Goal: Task Accomplishment & Management: Complete application form

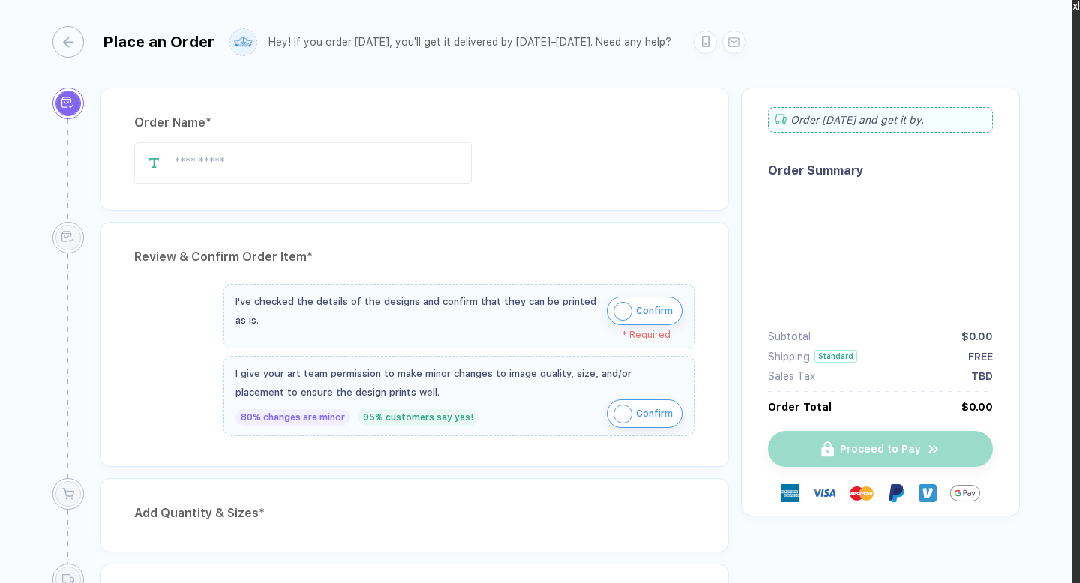
click at [632, 311] on img "button" at bounding box center [622, 311] width 19 height 19
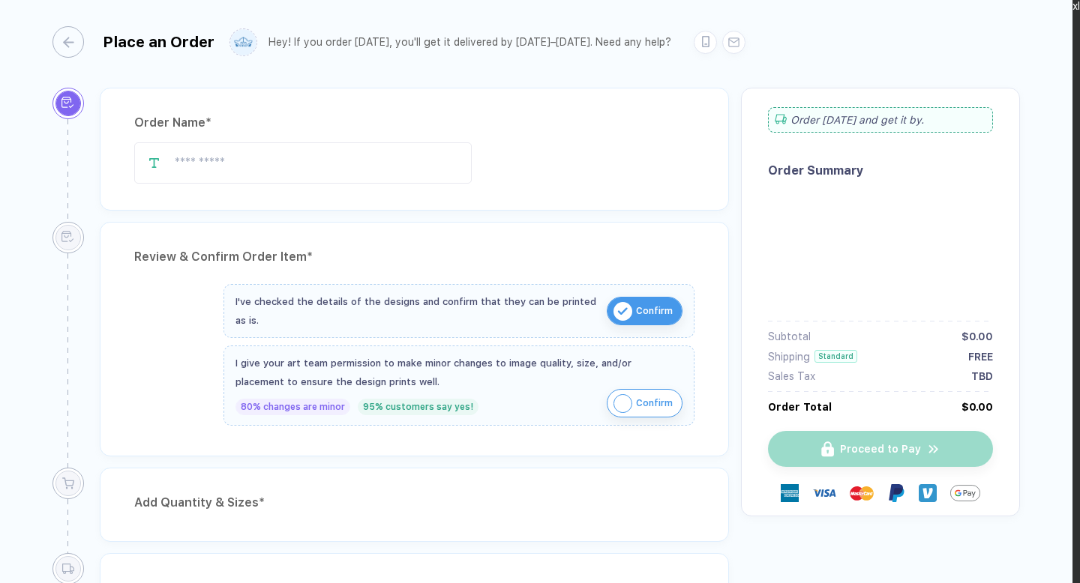
click at [628, 402] on img "button" at bounding box center [622, 403] width 19 height 19
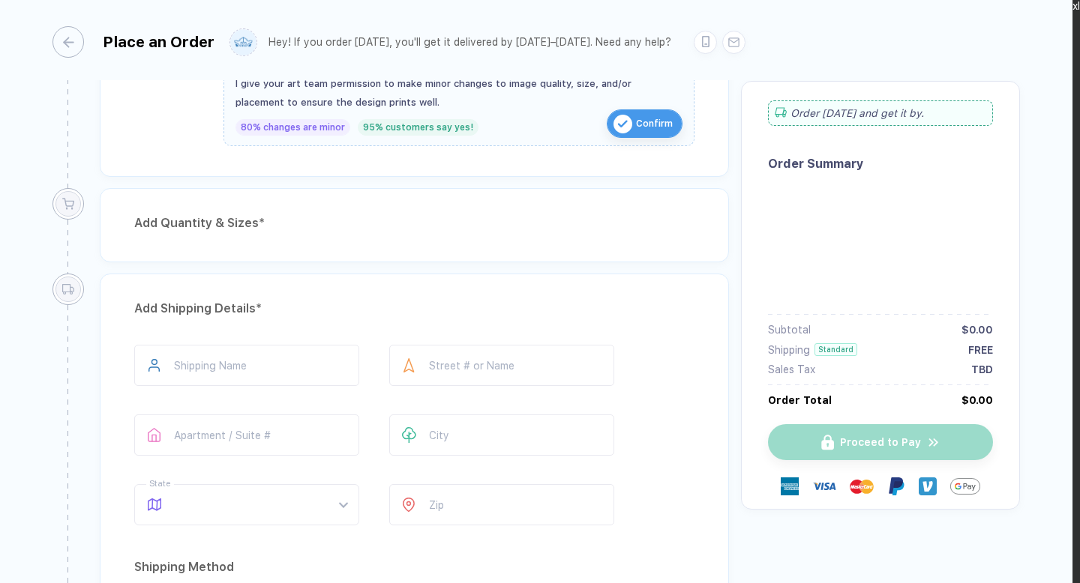
type input "**********"
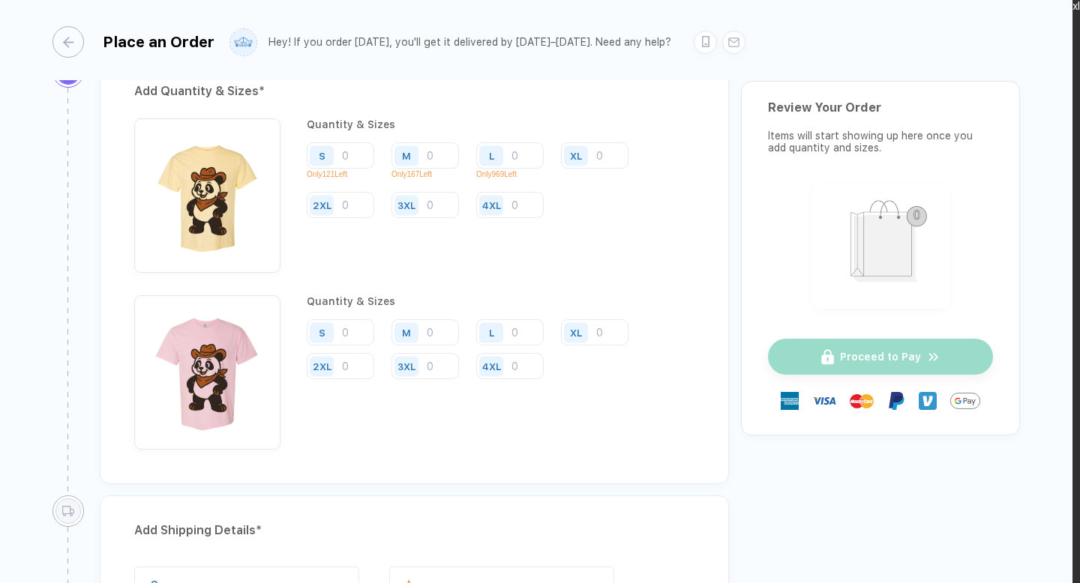
scroll to position [1129, 0]
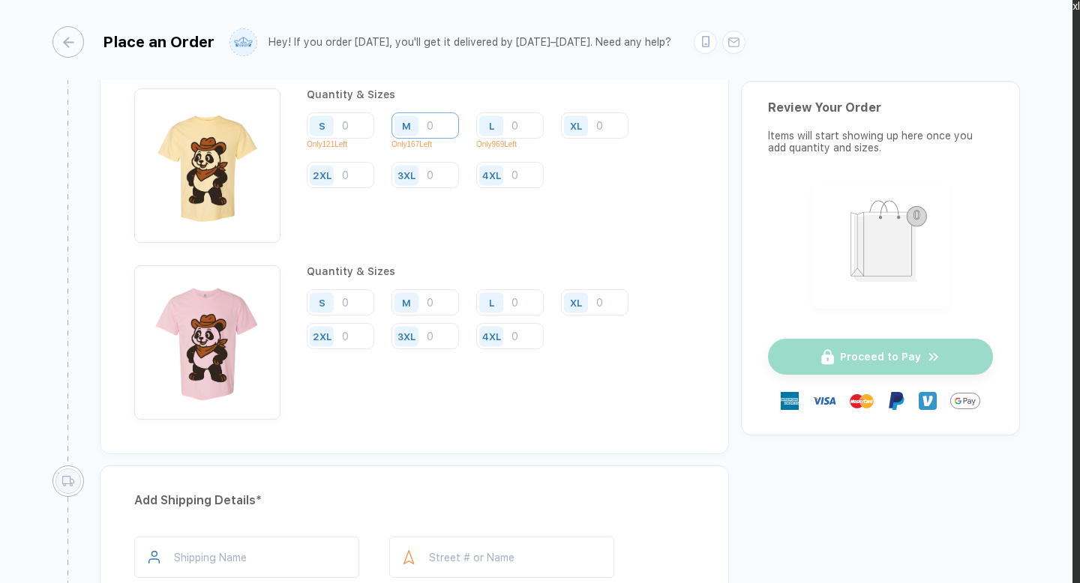
click at [435, 125] on input "number" at bounding box center [424, 125] width 67 height 26
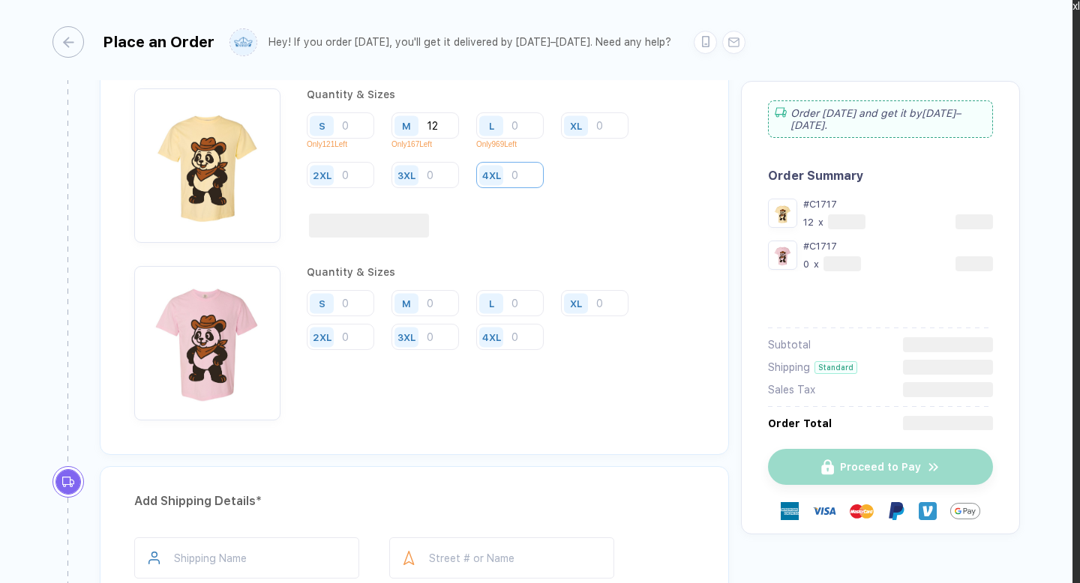
type input "12"
click at [518, 173] on input "number" at bounding box center [509, 175] width 67 height 26
type input "44"
click at [430, 298] on input "number" at bounding box center [424, 303] width 67 height 26
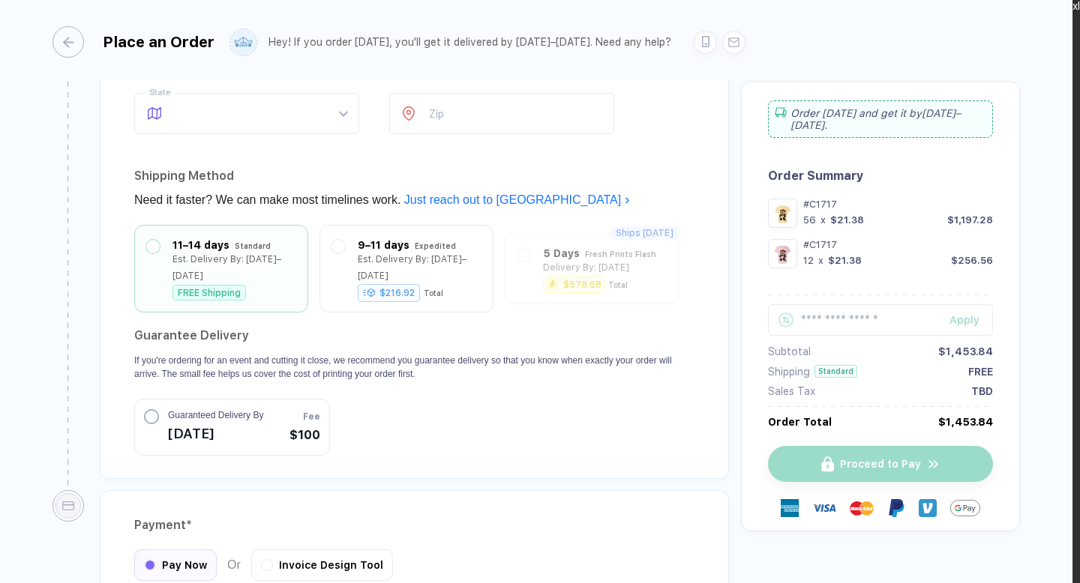
scroll to position [1700, 0]
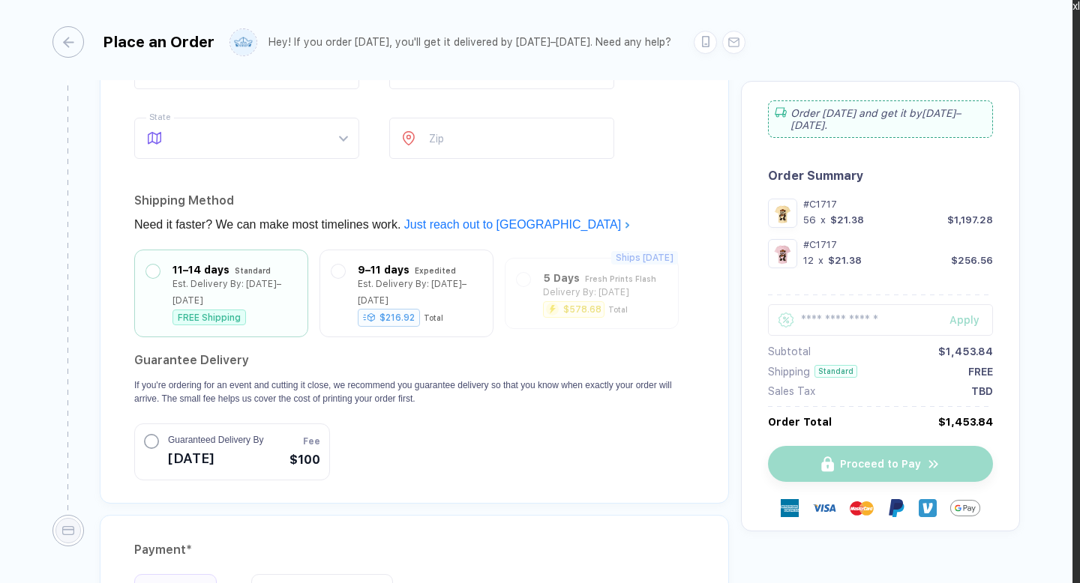
type input "12"
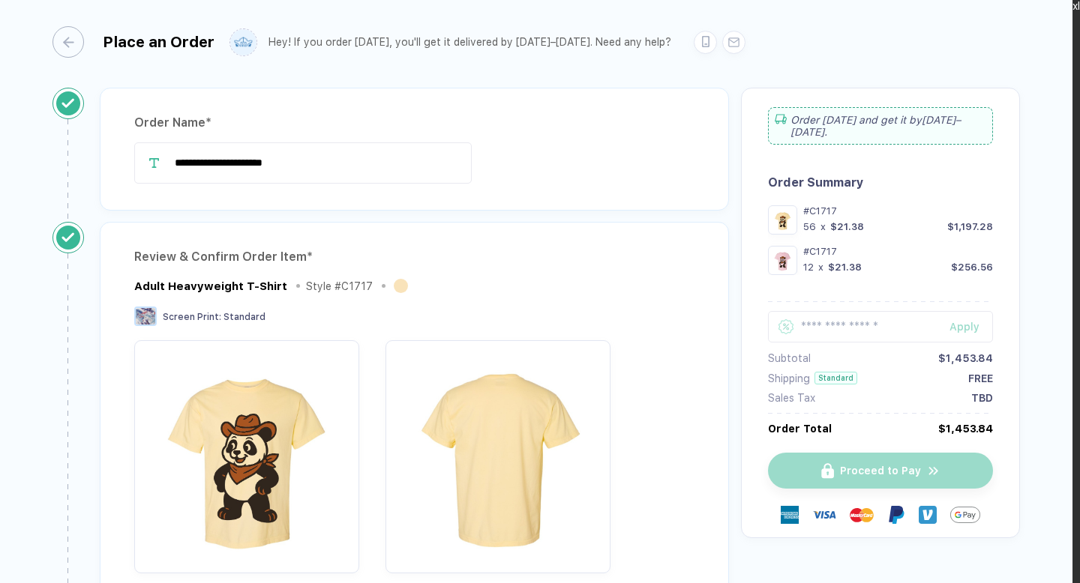
scroll to position [1700, 0]
